Goal: Information Seeking & Learning: Learn about a topic

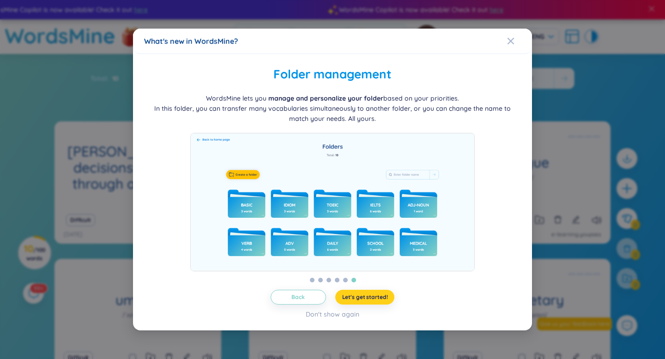
click at [357, 301] on span "Let's get started!" at bounding box center [365, 297] width 46 height 7
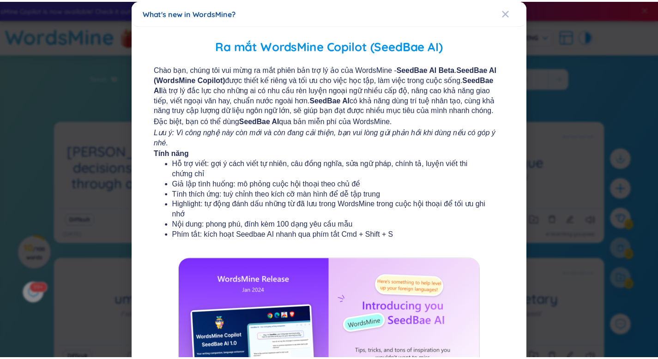
scroll to position [1, 0]
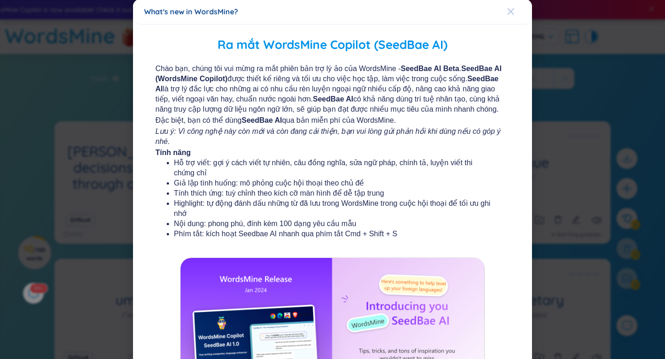
click at [507, 11] on icon "Close" at bounding box center [510, 11] width 7 height 7
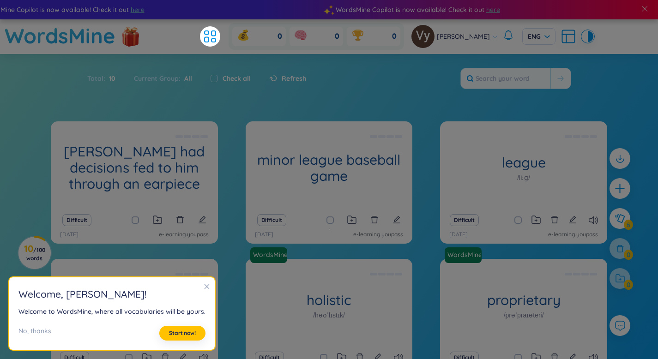
click at [469, 91] on div "Total : 10 Current Group : All Check all Refresh" at bounding box center [329, 83] width 576 height 40
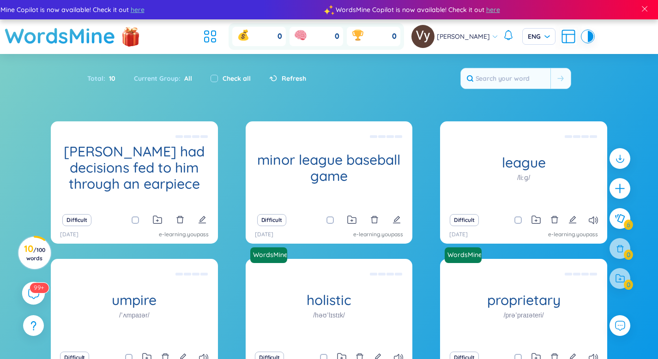
click at [31, 296] on icon at bounding box center [33, 293] width 11 height 11
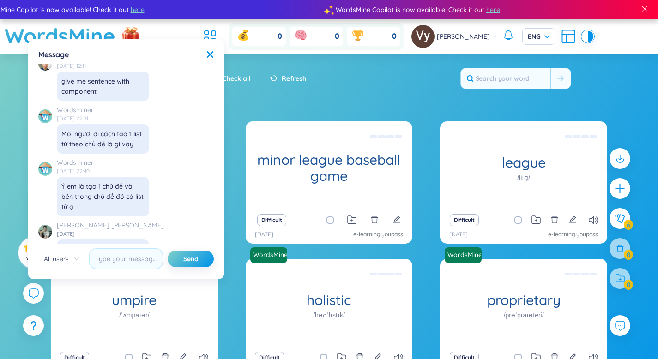
scroll to position [9905, 0]
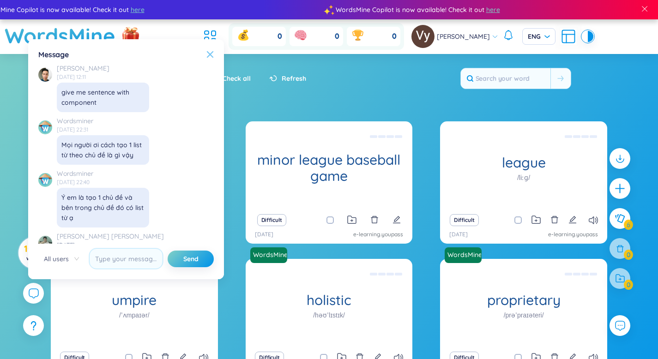
click at [209, 55] on icon at bounding box center [210, 54] width 6 height 6
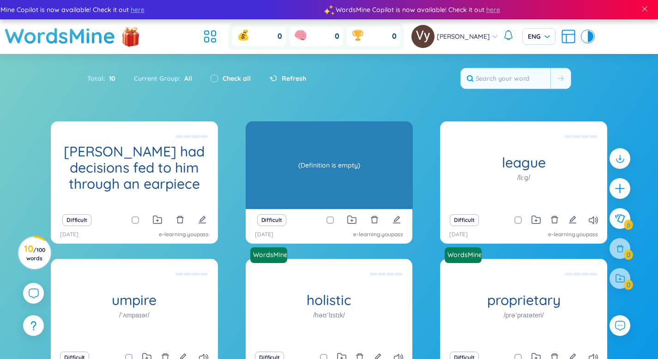
click at [321, 163] on h1 "minor league baseball game" at bounding box center [329, 168] width 167 height 32
click at [332, 158] on div "(Definition is empty)" at bounding box center [329, 165] width 158 height 83
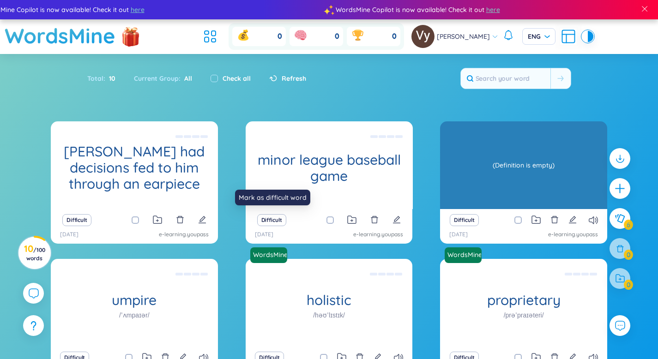
scroll to position [99, 0]
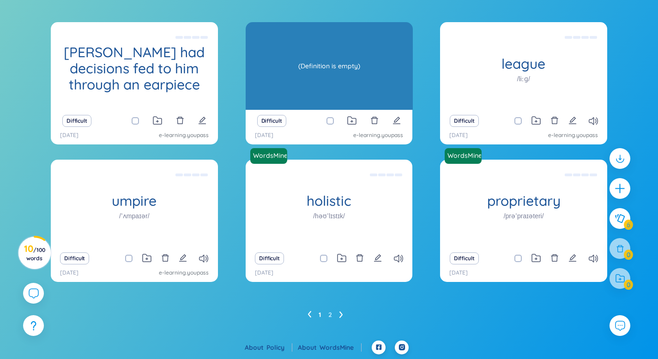
click at [355, 84] on div "(Definition is empty)" at bounding box center [329, 65] width 158 height 83
click at [348, 66] on div "(Definition is empty)" at bounding box center [329, 65] width 158 height 83
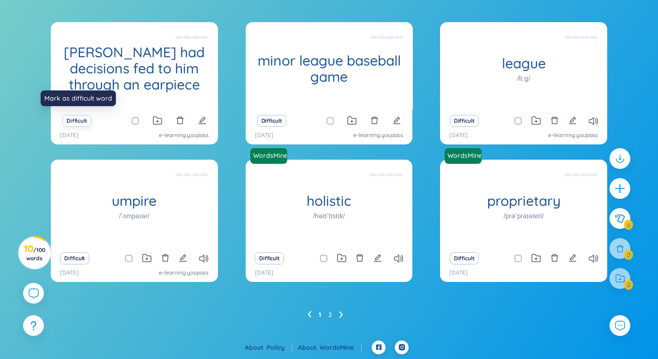
click at [74, 122] on button "Difficult" at bounding box center [76, 121] width 29 height 12
click at [73, 122] on button "Difficult" at bounding box center [76, 121] width 29 height 12
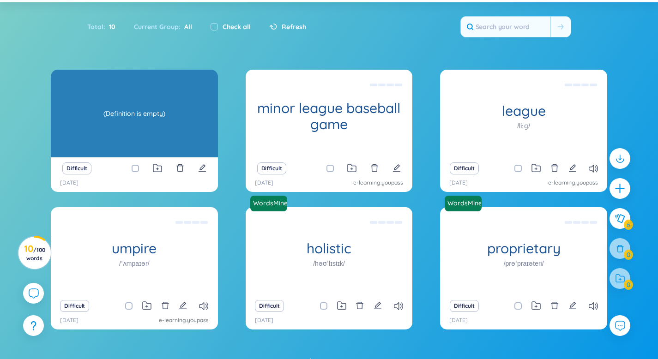
scroll to position [20, 0]
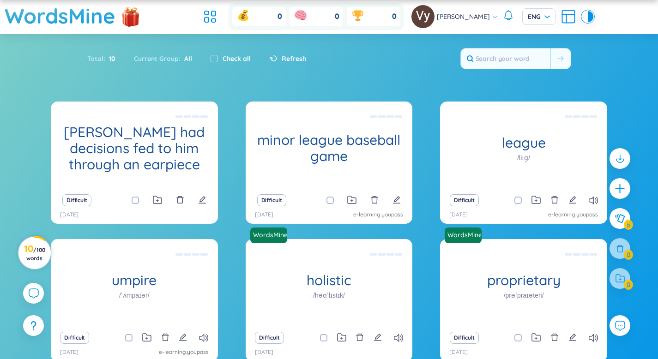
click at [40, 251] on span "/ 100 words" at bounding box center [35, 254] width 19 height 15
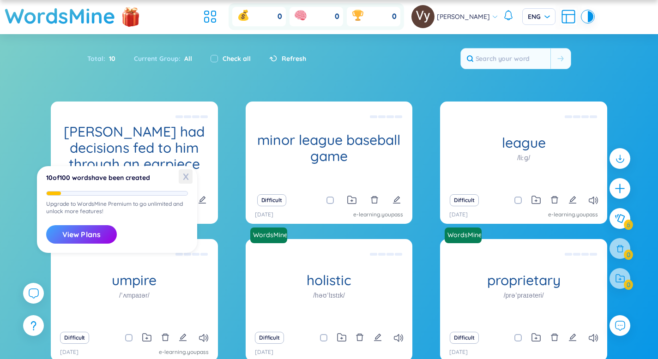
click at [187, 177] on span "X" at bounding box center [186, 176] width 14 height 14
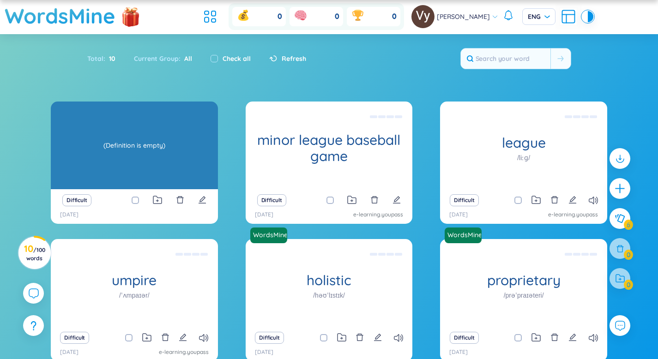
click at [155, 143] on div "(Definition is empty)" at bounding box center [134, 145] width 158 height 83
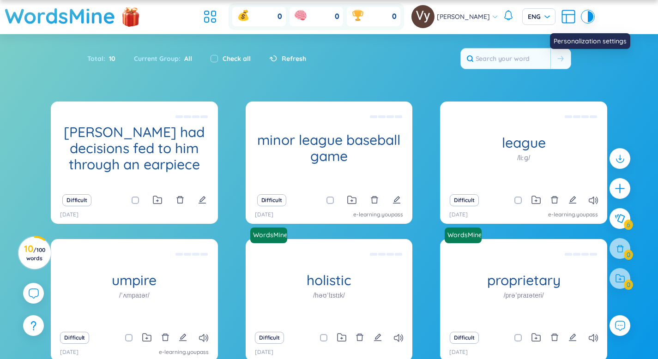
click at [560, 17] on icon at bounding box center [568, 16] width 17 height 17
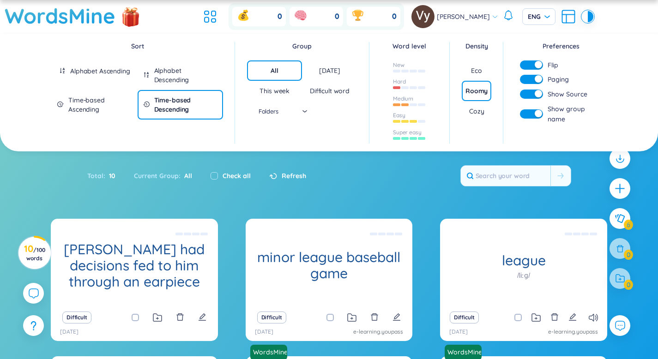
click at [475, 108] on div "Cozy" at bounding box center [476, 111] width 15 height 9
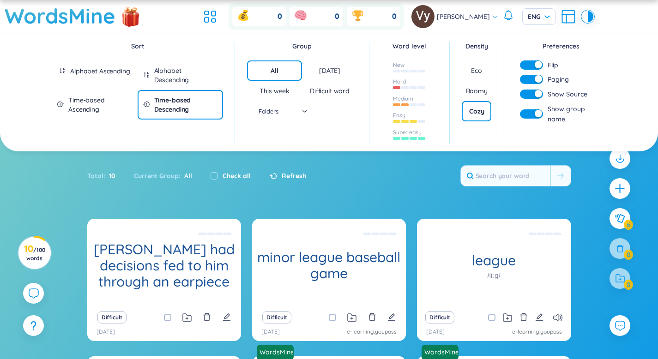
click at [471, 93] on div "Roomy" at bounding box center [477, 90] width 22 height 9
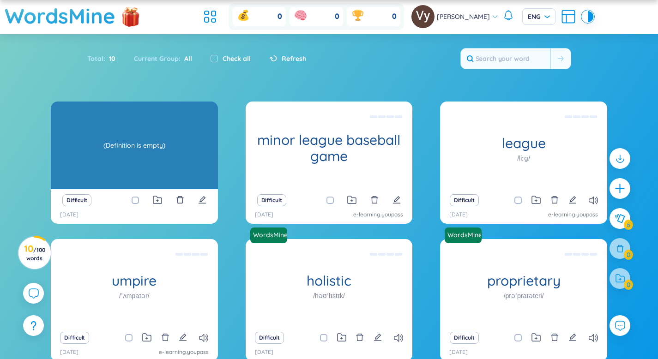
click at [120, 166] on section "Sort Alphabet Ascending Alphabet Descending Time-based Ascending Time-based Des…" at bounding box center [329, 227] width 658 height 386
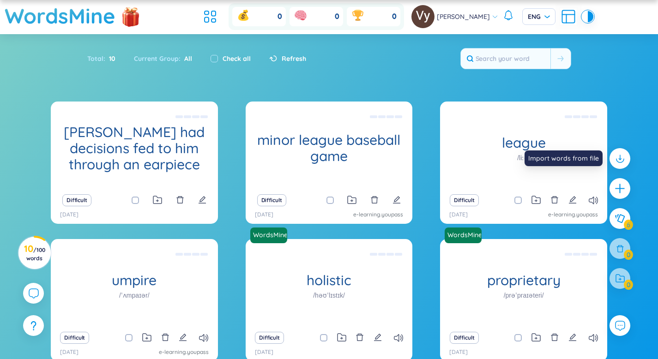
scroll to position [99, 0]
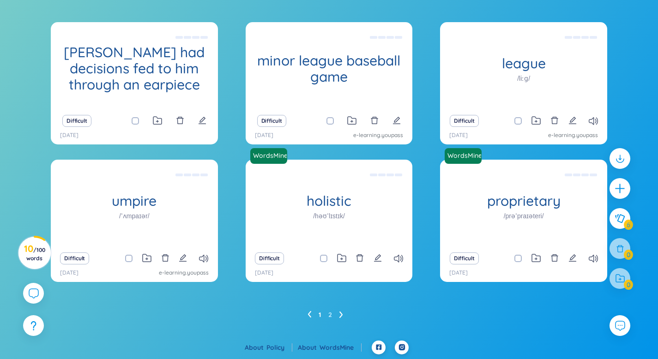
click at [336, 315] on ul "1 2" at bounding box center [328, 314] width 43 height 15
click at [342, 315] on icon at bounding box center [340, 315] width 3 height 6
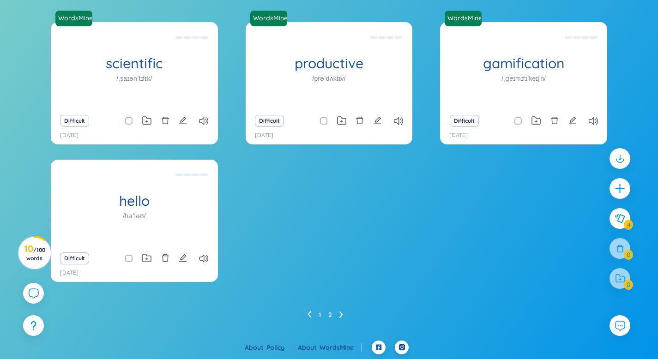
click at [312, 314] on ul "1 2" at bounding box center [328, 314] width 43 height 15
click at [308, 313] on icon at bounding box center [309, 314] width 4 height 7
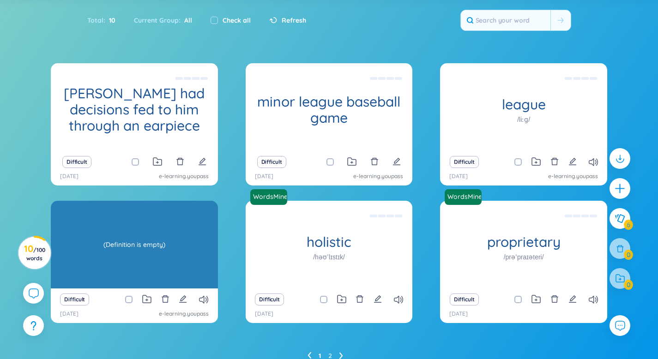
scroll to position [0, 0]
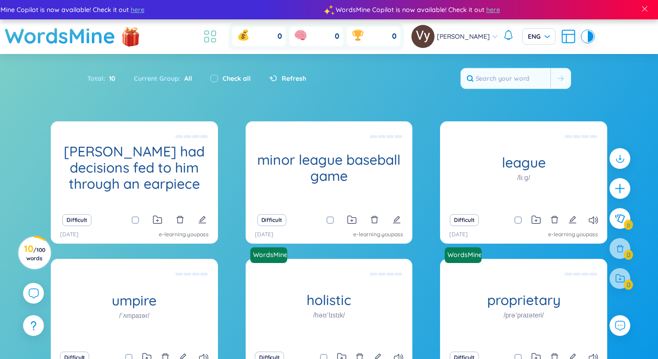
click at [218, 34] on icon at bounding box center [210, 36] width 17 height 17
